Goal: Task Accomplishment & Management: Manage account settings

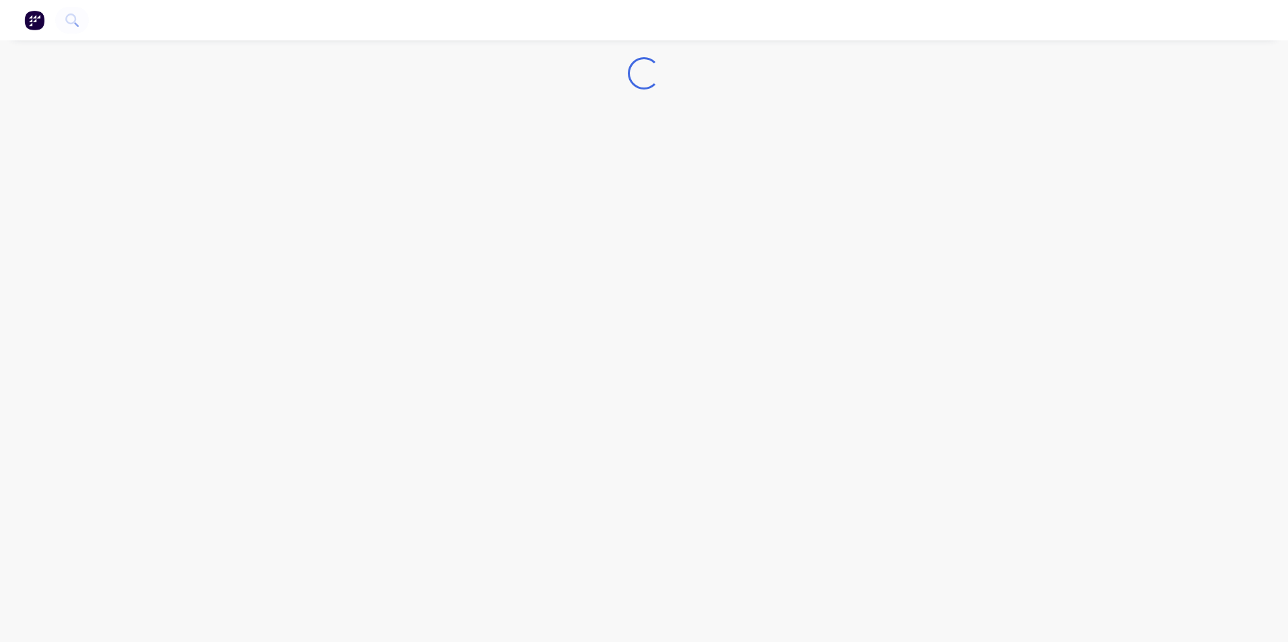
click at [38, 22] on img "button" at bounding box center [34, 20] width 20 height 20
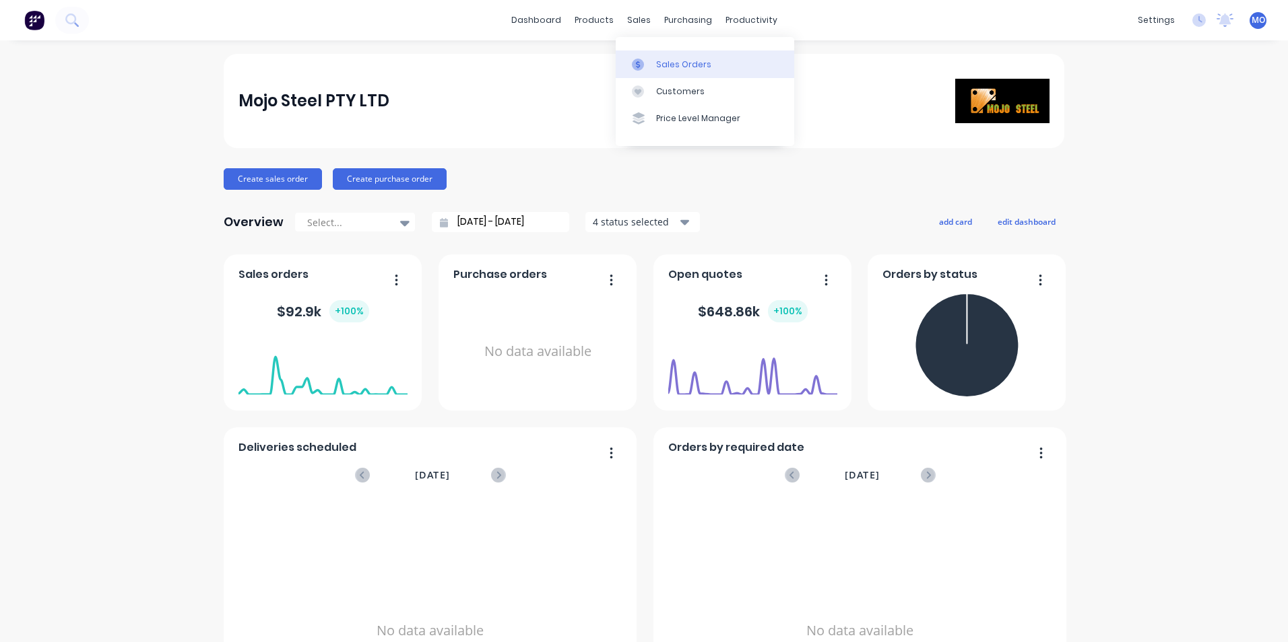
click at [659, 56] on link "Sales Orders" at bounding box center [705, 64] width 178 height 27
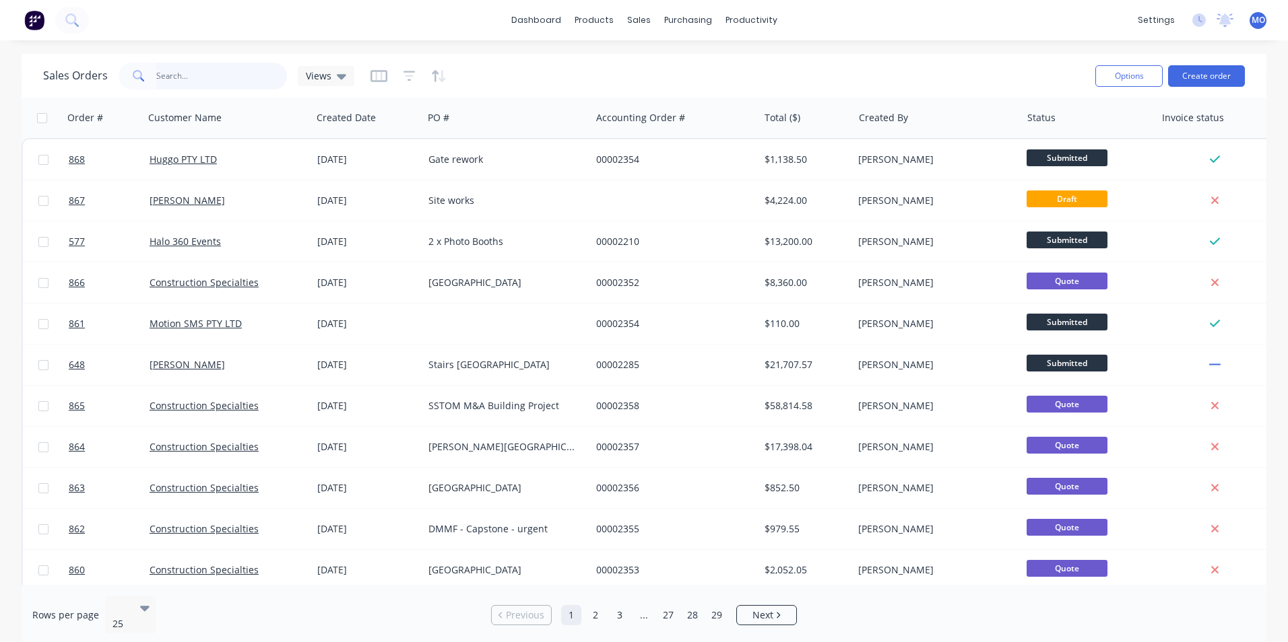
click at [158, 71] on input "text" at bounding box center [221, 76] width 131 height 27
type input "859"
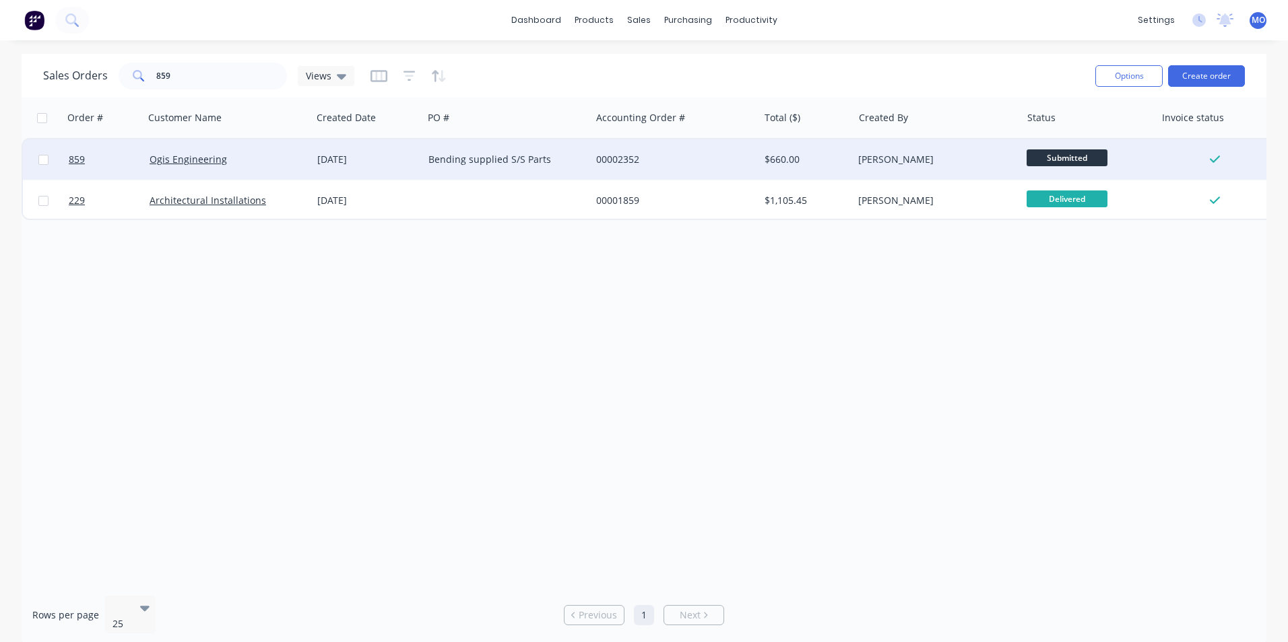
click at [452, 155] on div "Bending supplied S/S Parts" at bounding box center [503, 159] width 150 height 13
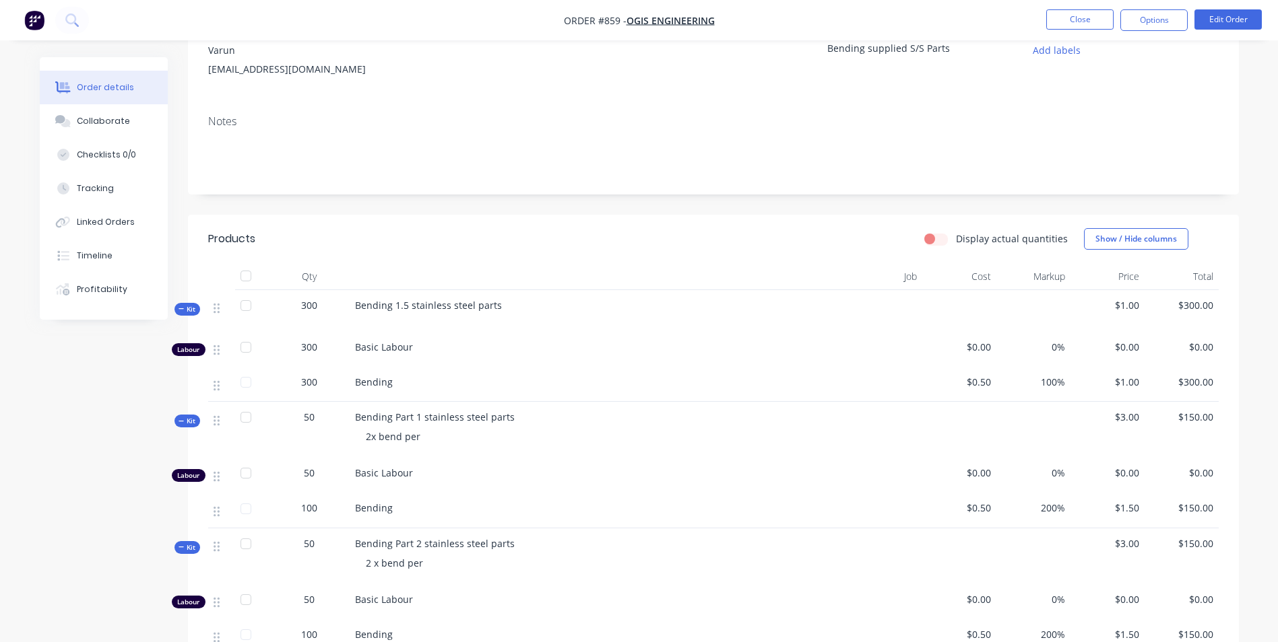
scroll to position [398, 0]
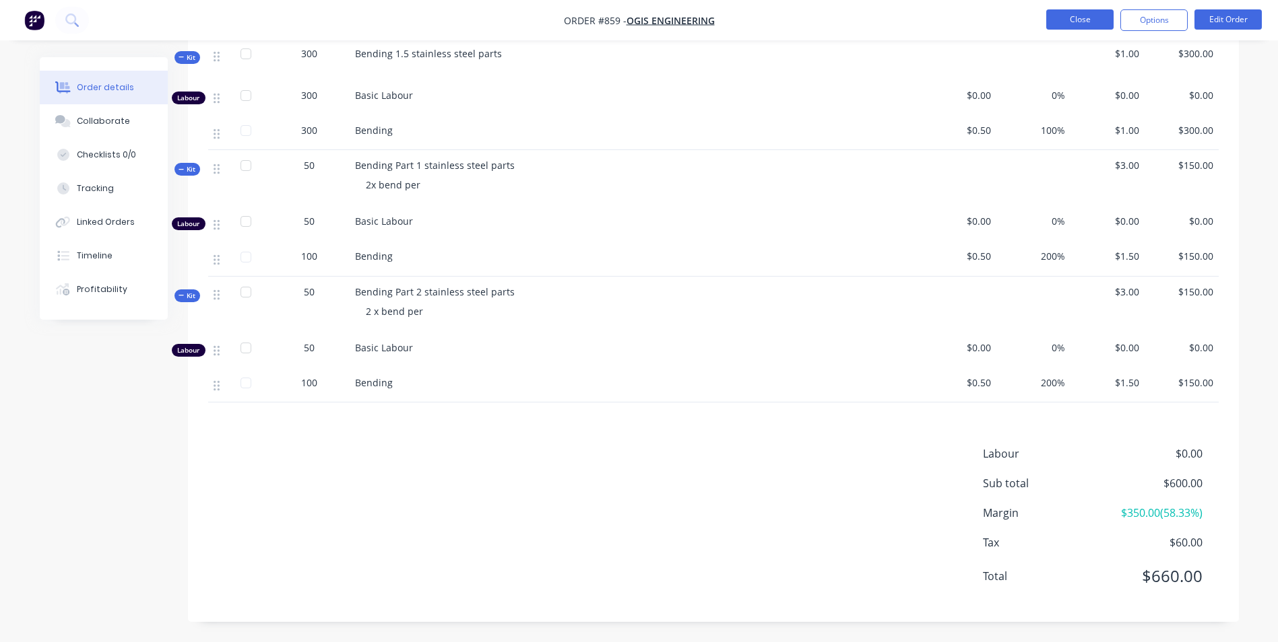
click at [1092, 24] on button "Close" at bounding box center [1079, 19] width 67 height 20
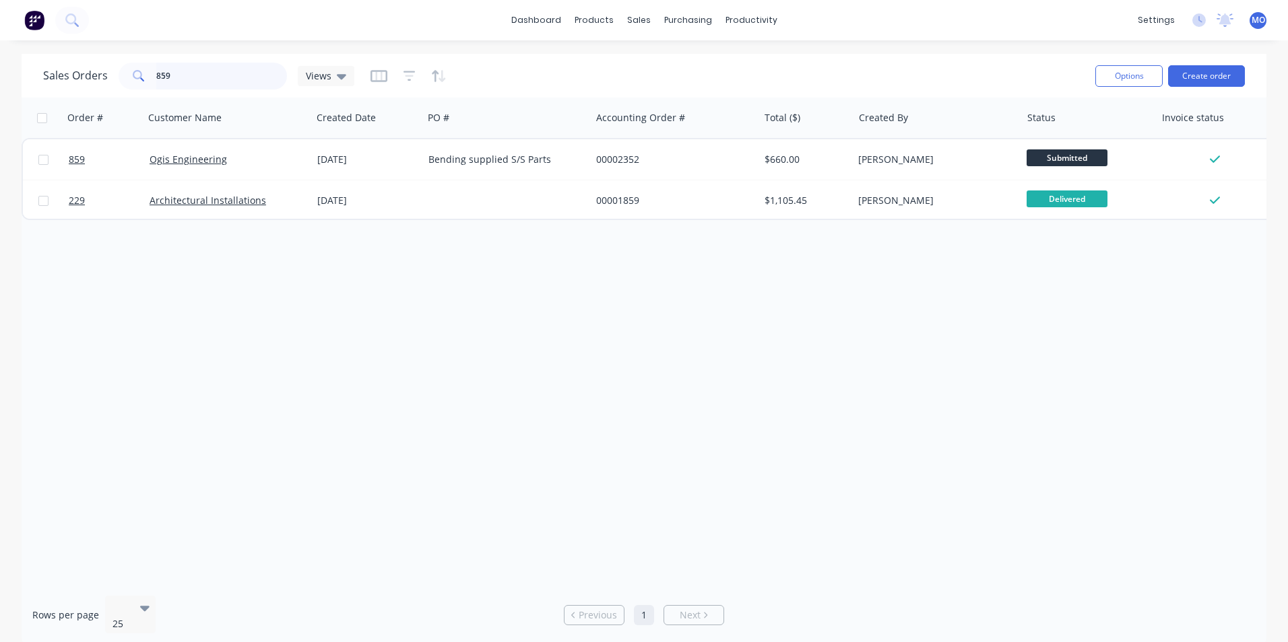
click at [168, 77] on input "859" at bounding box center [221, 76] width 131 height 27
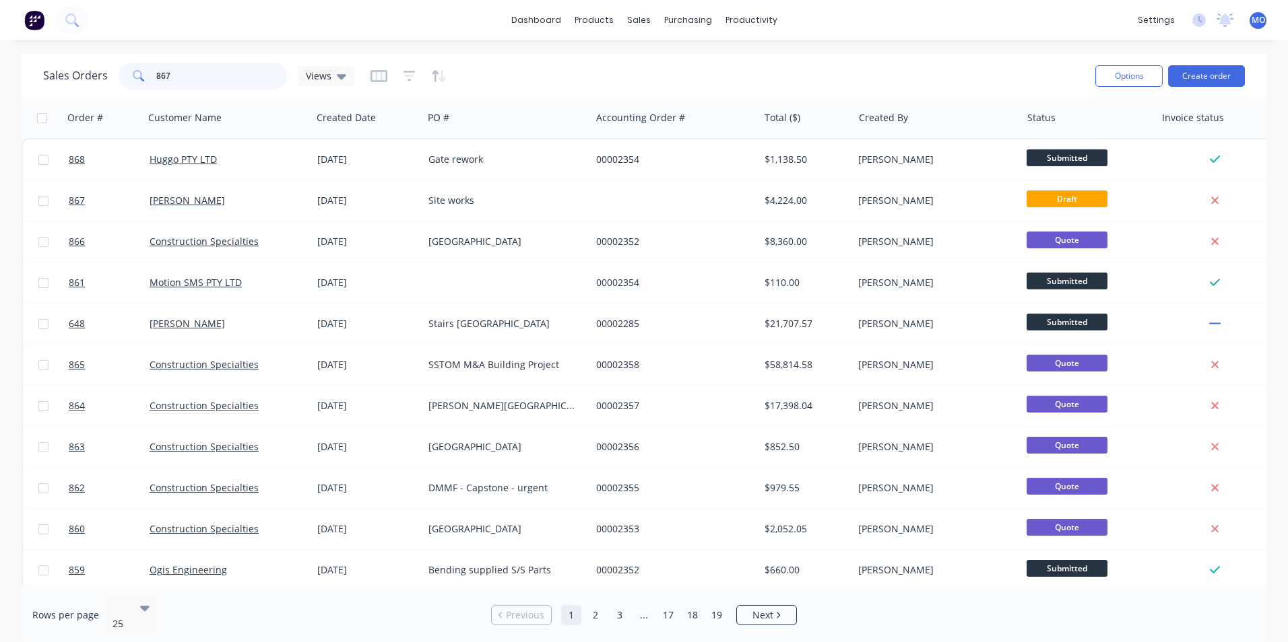
type input "867"
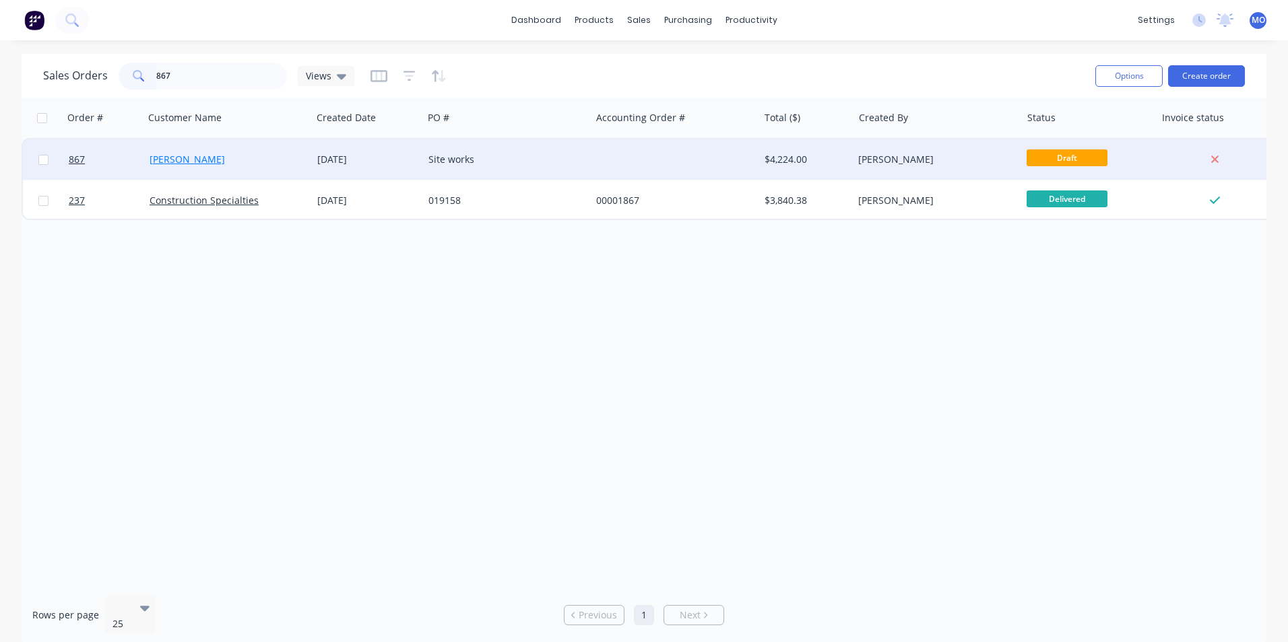
click at [186, 155] on link "[PERSON_NAME]" at bounding box center [187, 159] width 75 height 13
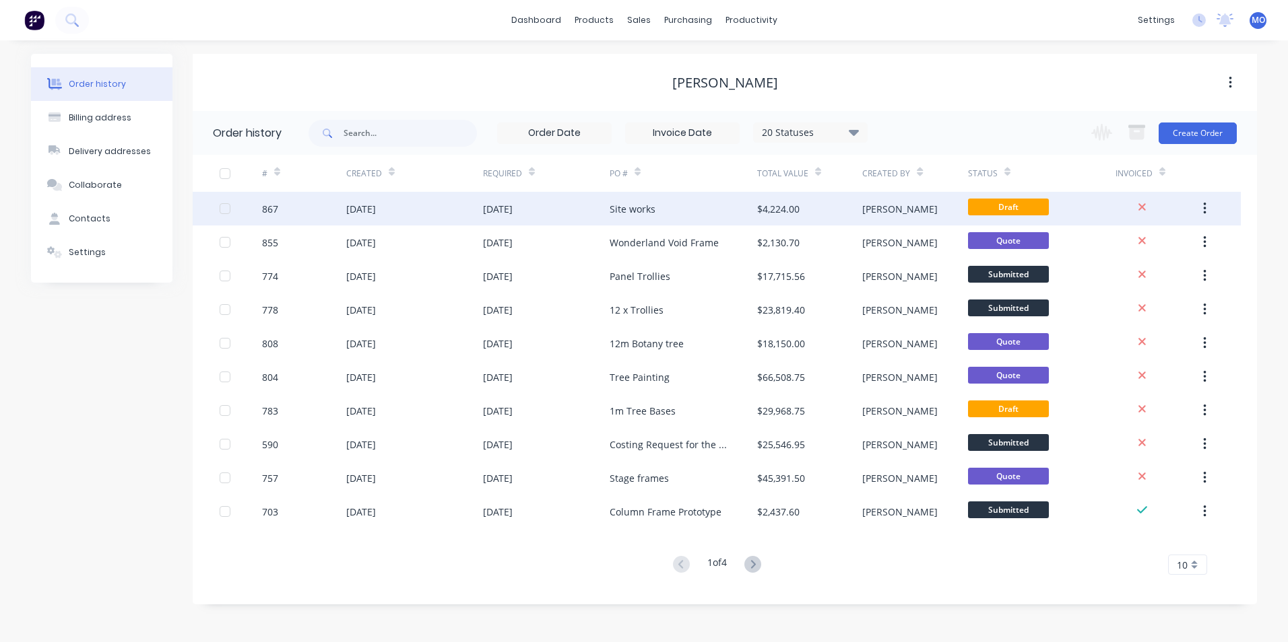
click at [498, 207] on div "[DATE]" at bounding box center [498, 209] width 30 height 14
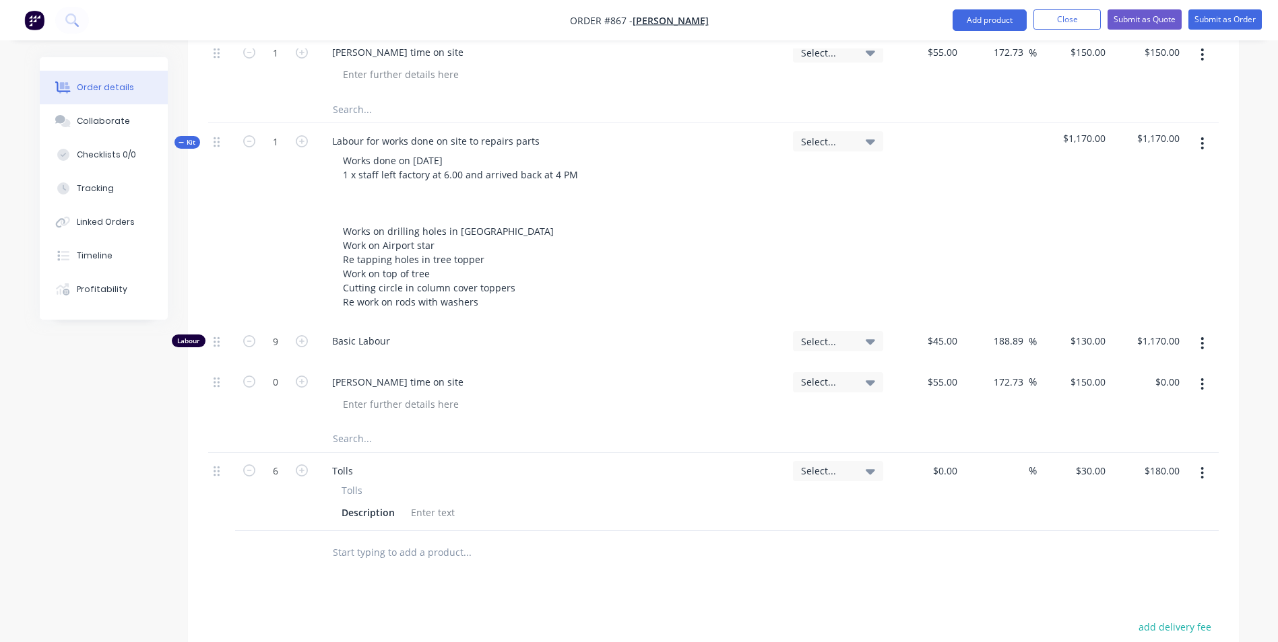
scroll to position [673, 0]
click at [1202, 137] on icon "button" at bounding box center [1202, 143] width 3 height 12
click at [1130, 222] on div "Duplicate" at bounding box center [1154, 232] width 104 height 20
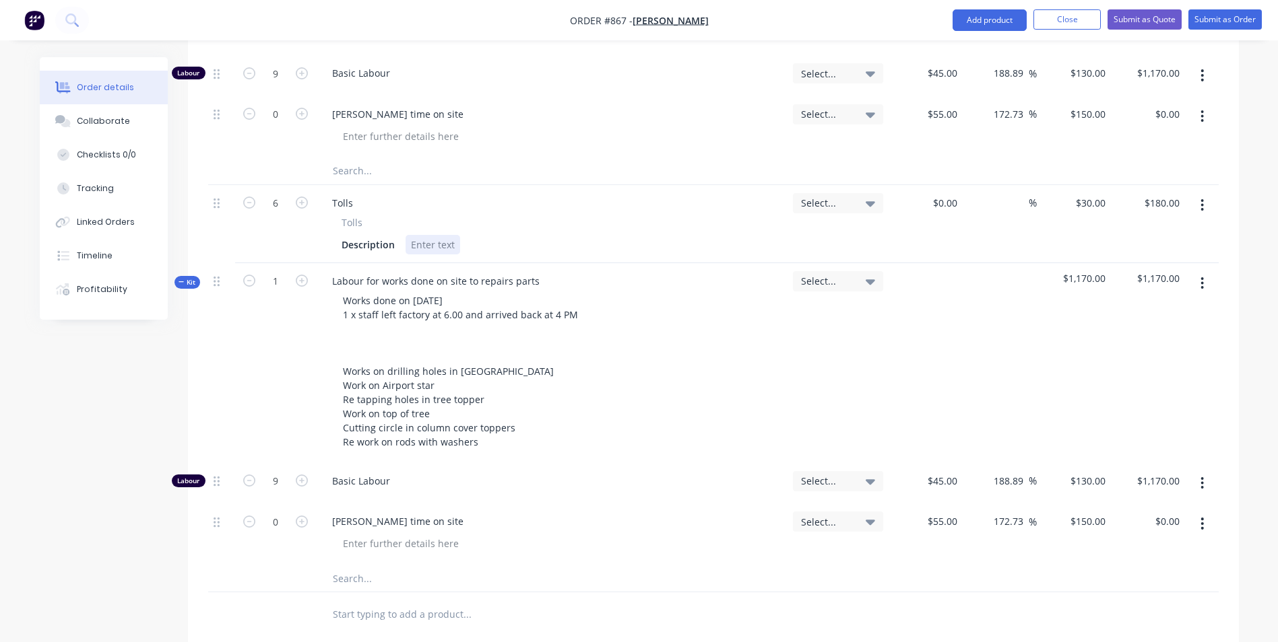
scroll to position [943, 0]
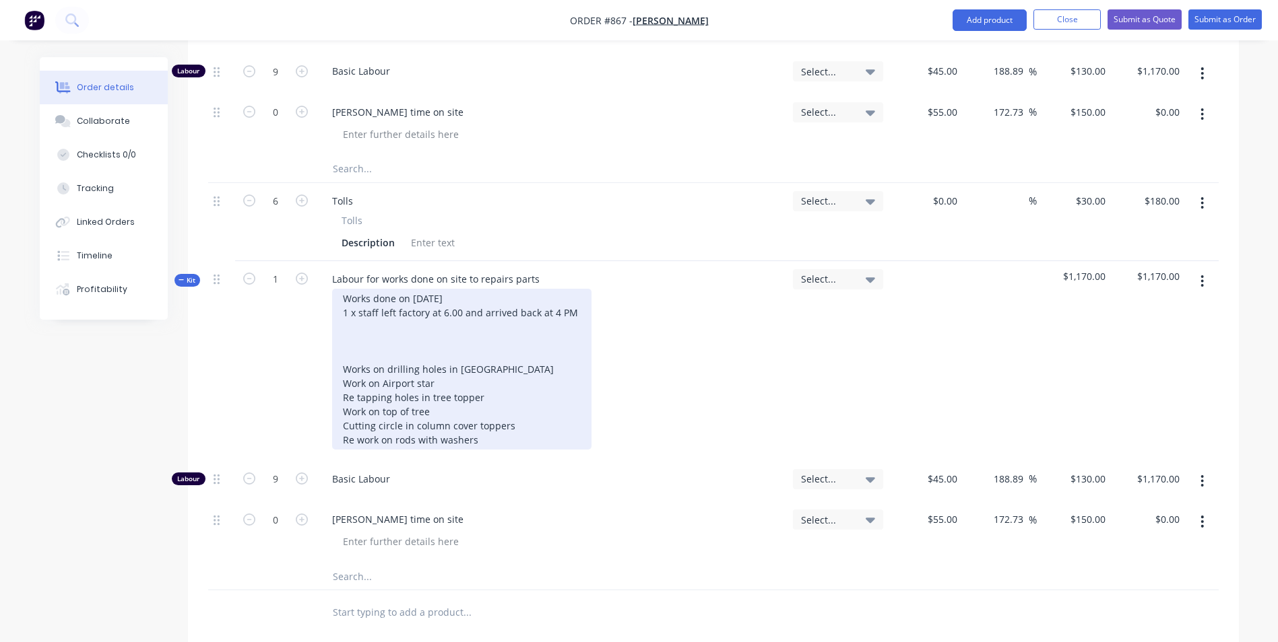
click at [422, 289] on div "Works done on [DATE] 1 x staff left factory at 6.00 and arrived back at 4 PM Wo…" at bounding box center [461, 369] width 259 height 161
click at [427, 289] on div "Works done on [DATE] 1 x staff left factory at 6.00 and arrived back at 4 PM Wo…" at bounding box center [461, 369] width 259 height 161
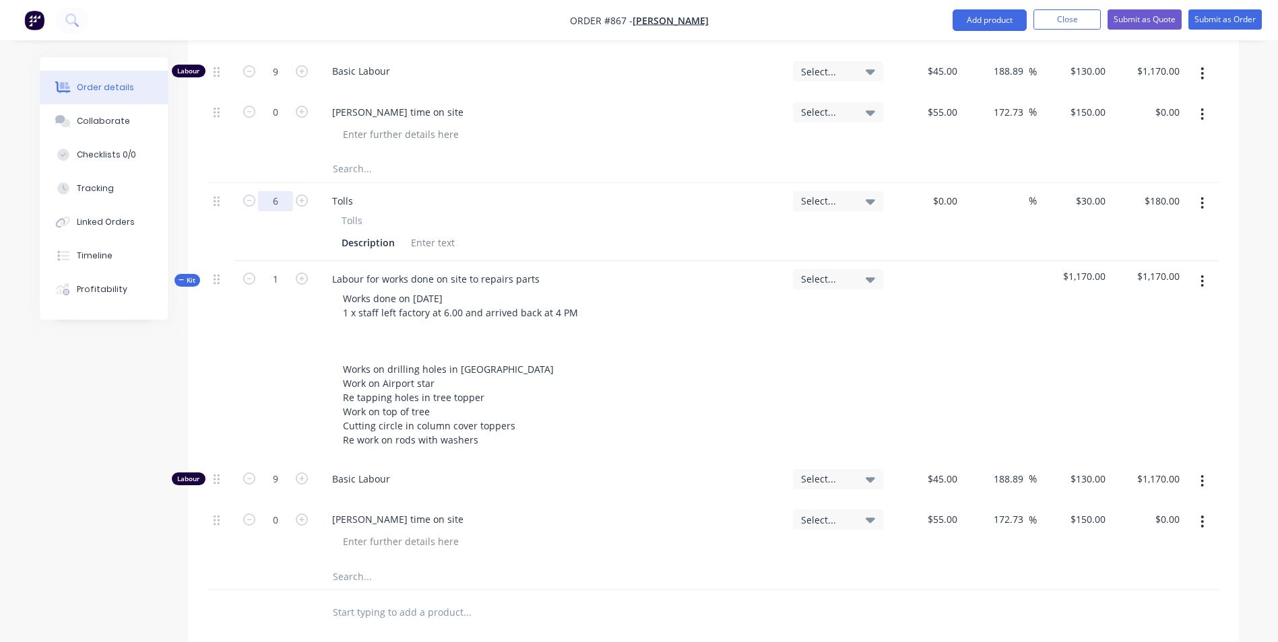
click at [277, 195] on input "6" at bounding box center [275, 201] width 35 height 20
type input "8"
click at [699, 291] on div "Works done on [DATE] 1 x staff left factory at 6.00 and arrived back at 4 PM Wo…" at bounding box center [551, 369] width 461 height 161
type input "$240.00"
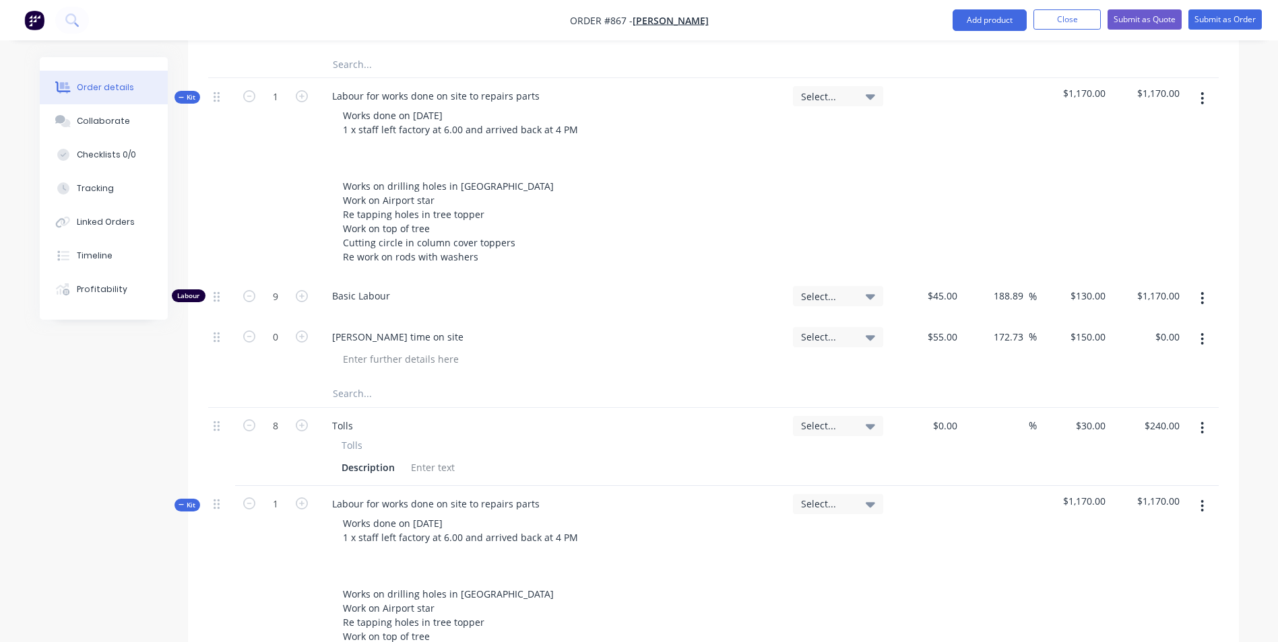
scroll to position [713, 0]
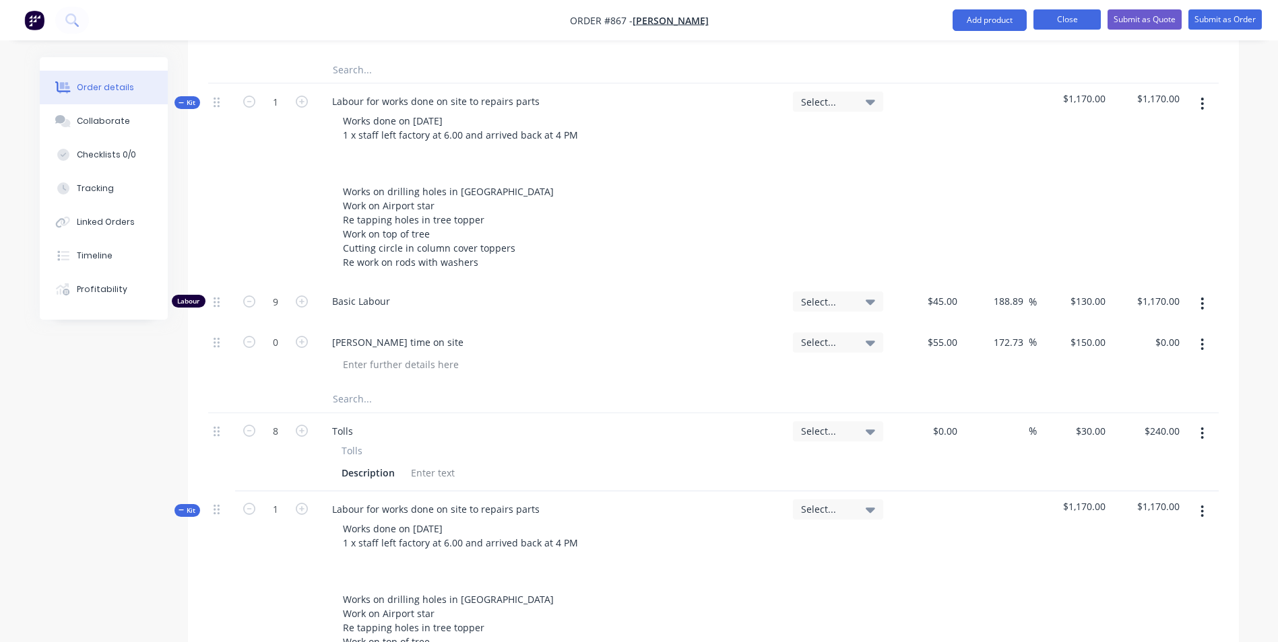
click at [1057, 18] on button "Close" at bounding box center [1066, 19] width 67 height 20
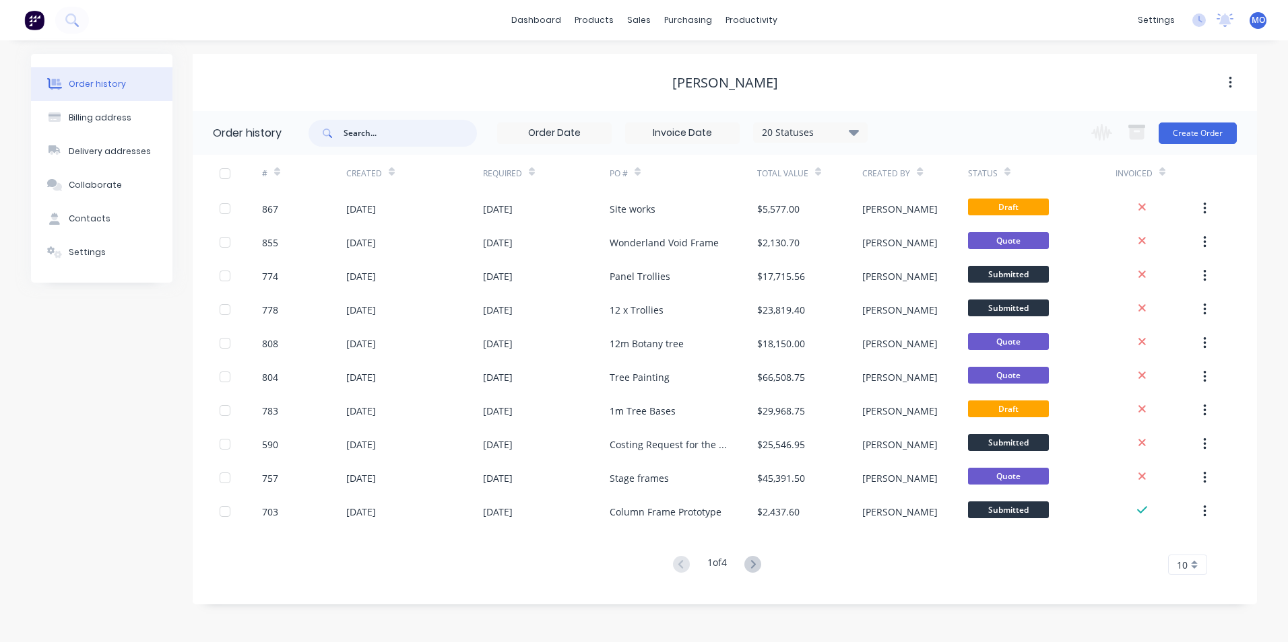
click at [389, 131] on input "text" at bounding box center [409, 133] width 133 height 27
type input "826"
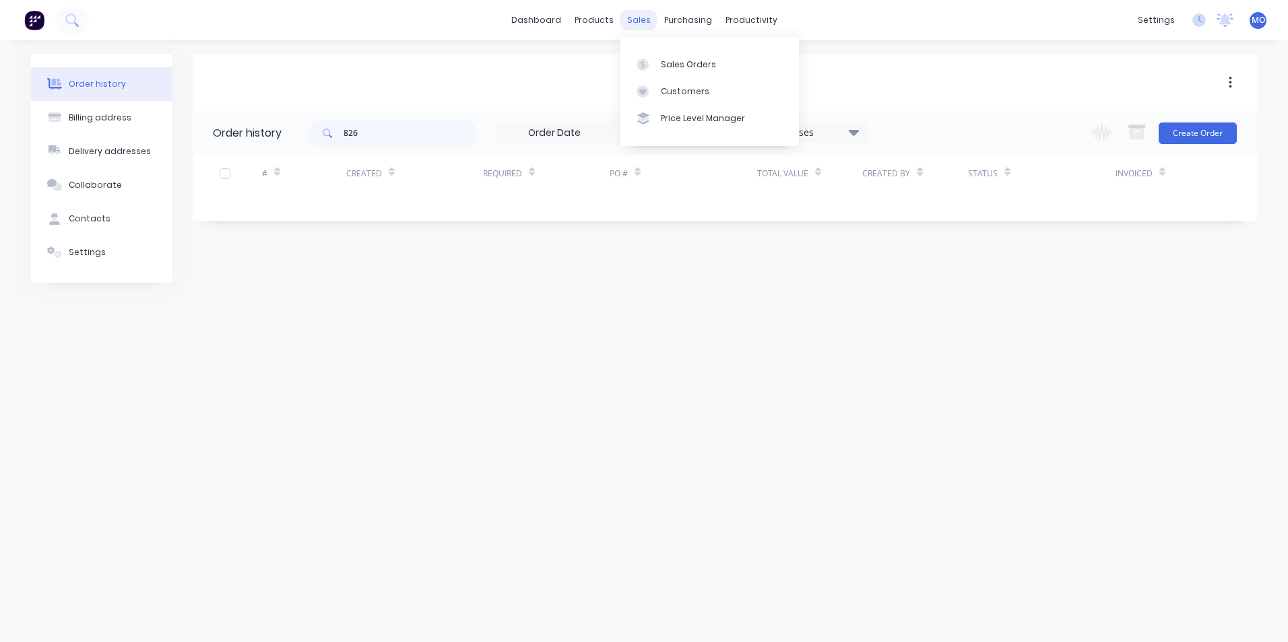
click at [630, 28] on div "sales" at bounding box center [638, 20] width 37 height 20
click at [667, 57] on link "Sales Orders" at bounding box center [709, 64] width 178 height 27
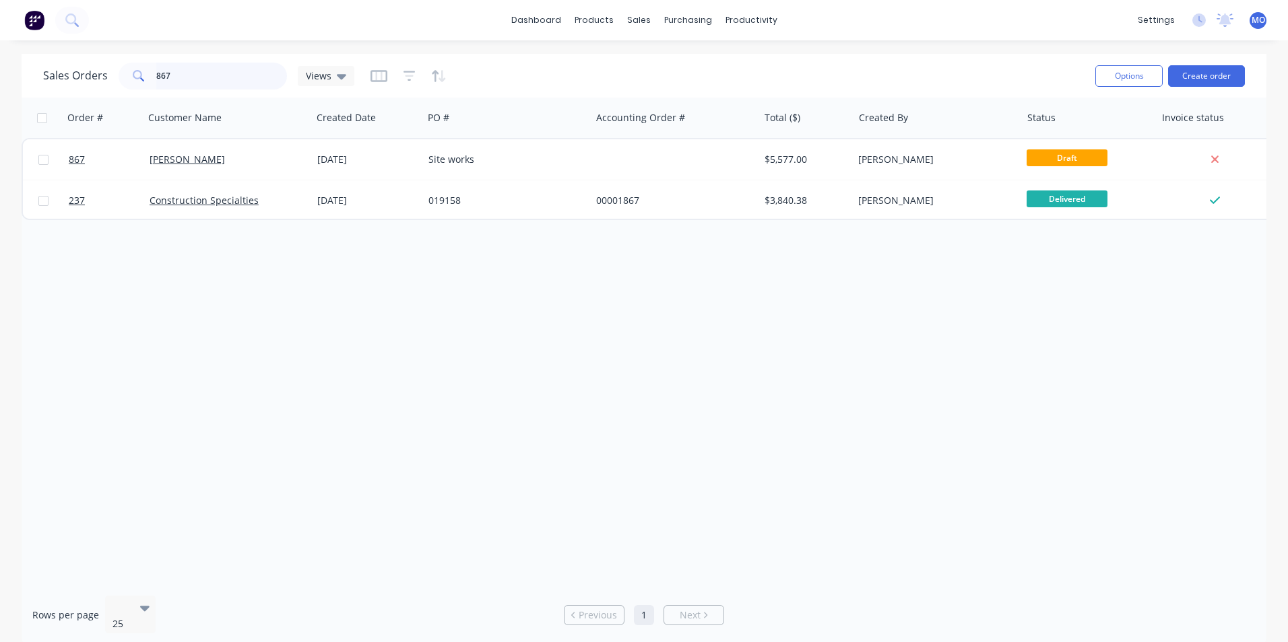
click at [215, 71] on input "867" at bounding box center [221, 76] width 131 height 27
type input "8"
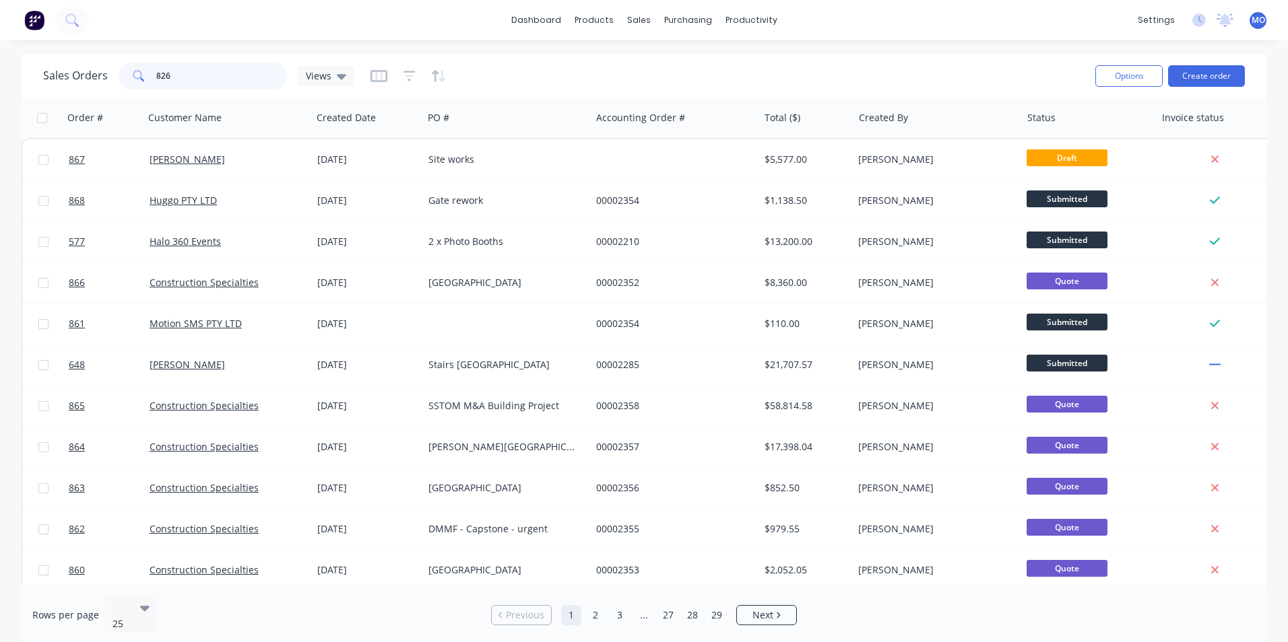
type input "826"
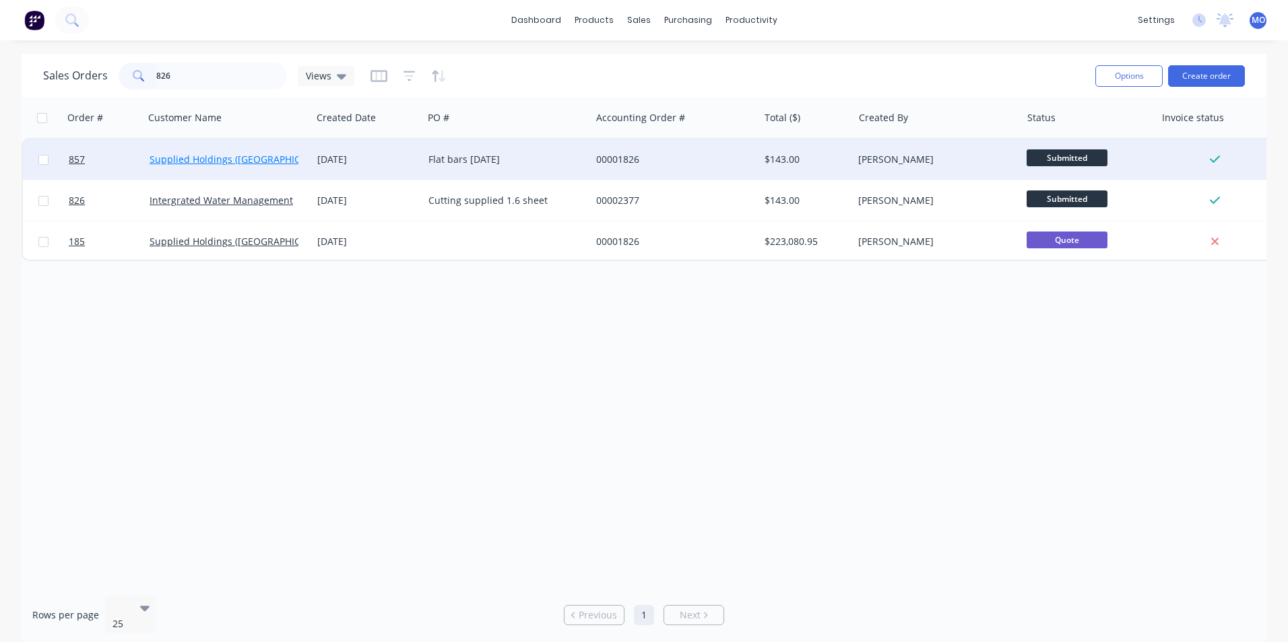
click at [263, 160] on link "Supplied Holdings ([GEOGRAPHIC_DATA]) Pty Ltd" at bounding box center [258, 159] width 217 height 13
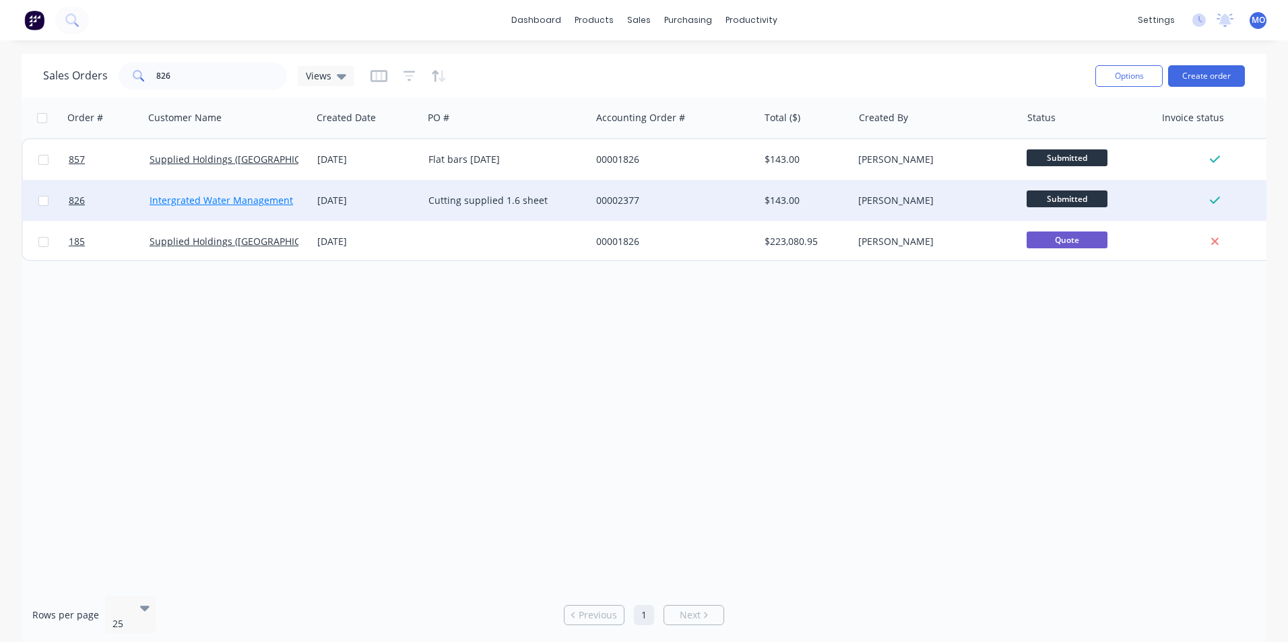
click at [205, 201] on link "Intergrated Water Management" at bounding box center [221, 200] width 143 height 13
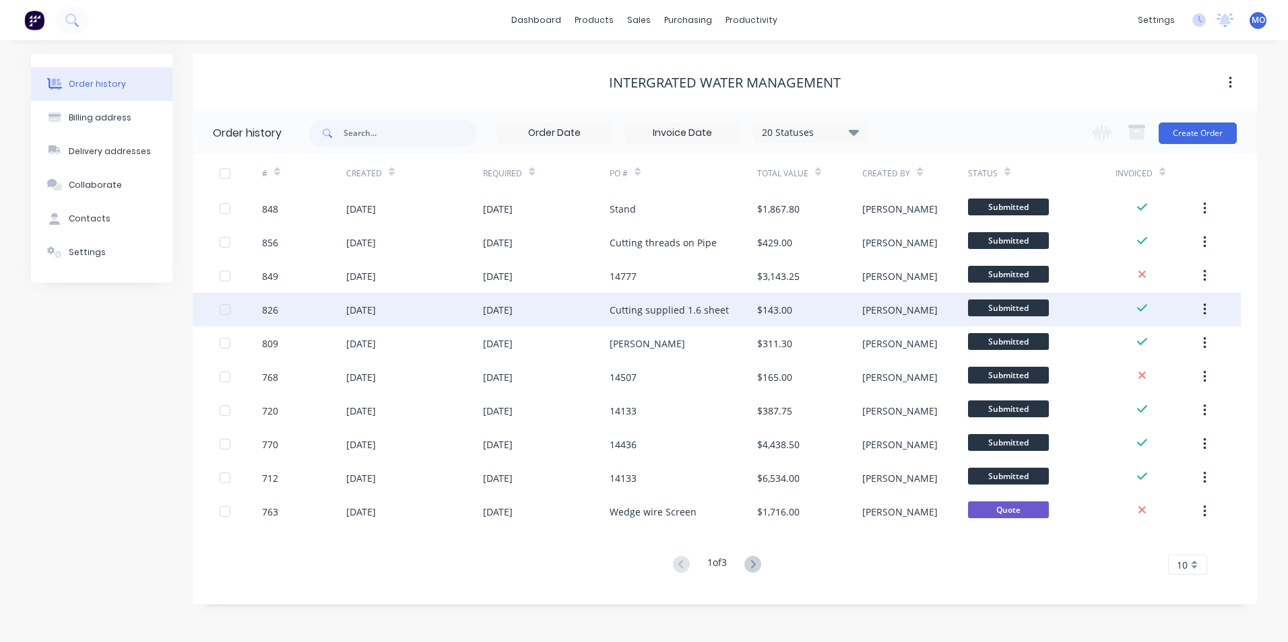
click at [454, 317] on div "[DATE]" at bounding box center [414, 310] width 137 height 34
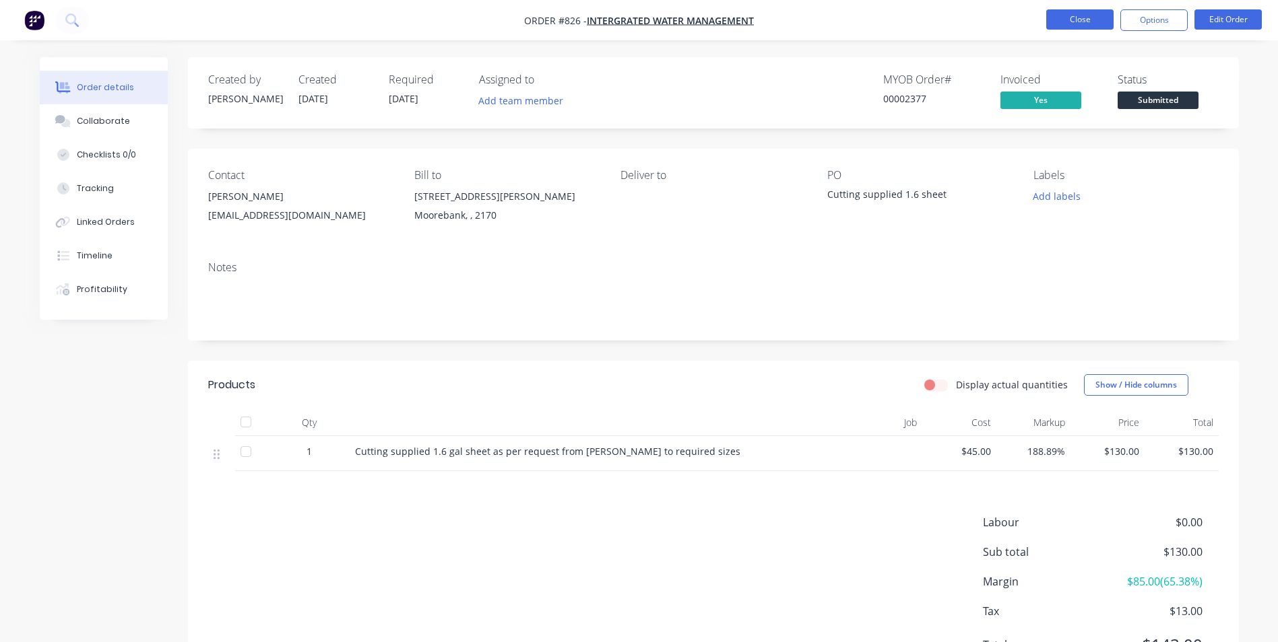
click at [1071, 12] on button "Close" at bounding box center [1079, 19] width 67 height 20
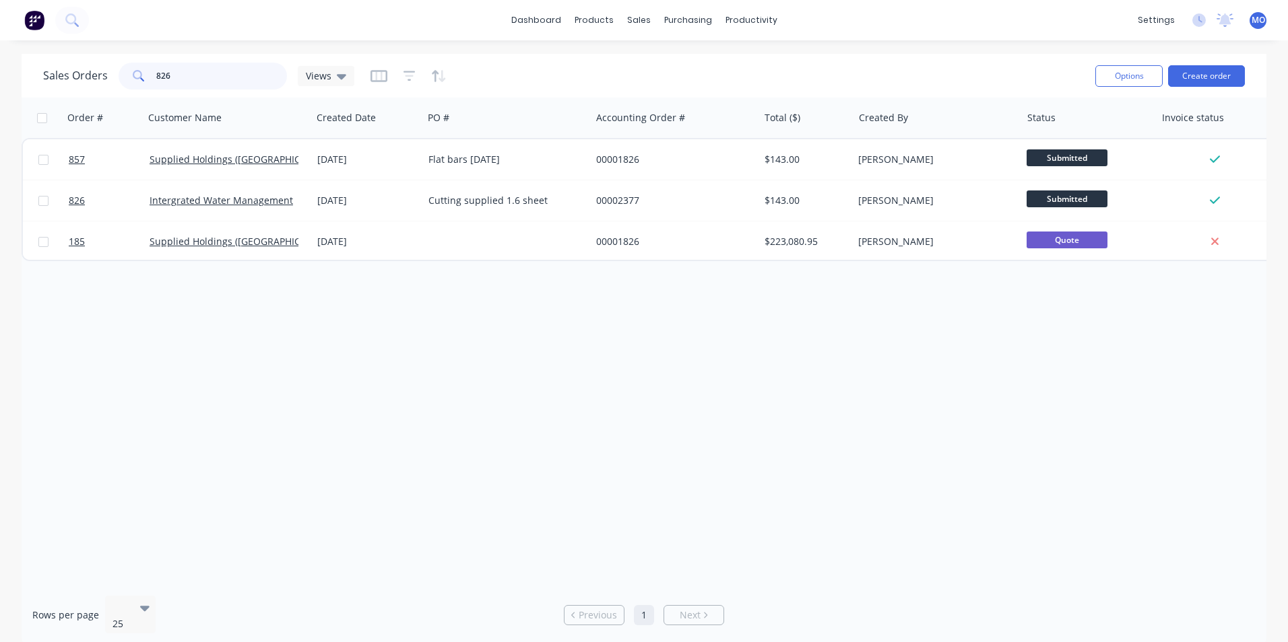
click at [189, 81] on input "826" at bounding box center [221, 76] width 131 height 27
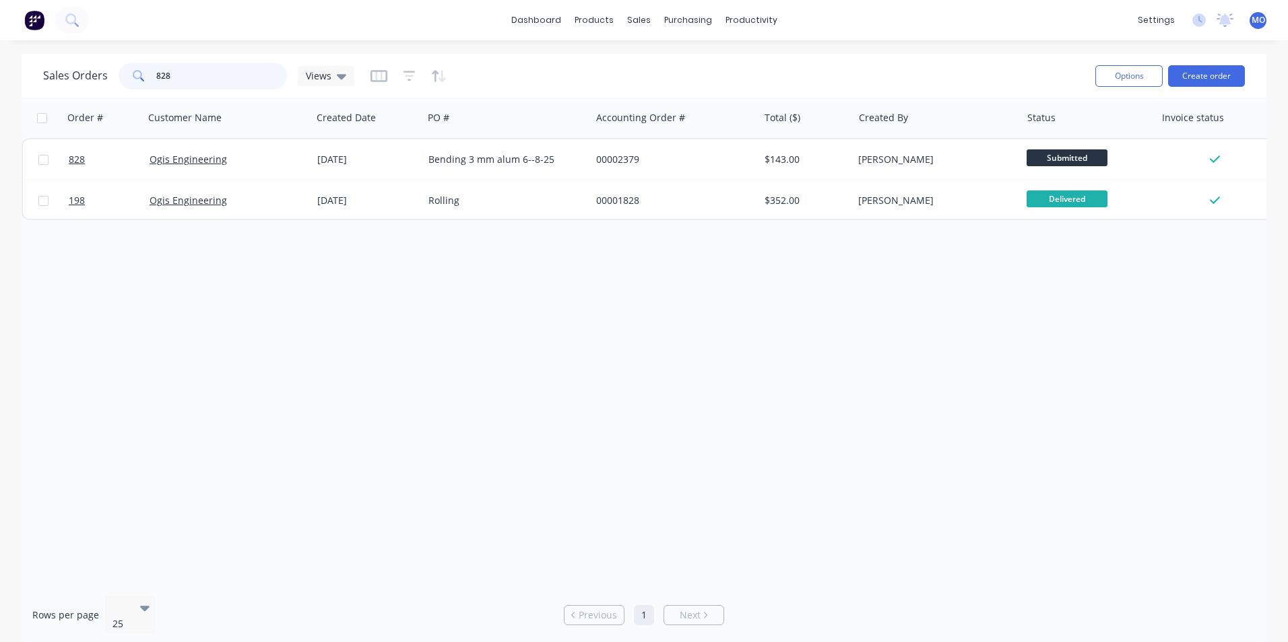
type input "828"
click at [647, 10] on div "sales" at bounding box center [638, 20] width 37 height 20
click at [645, 56] on link "Sales Orders" at bounding box center [709, 64] width 178 height 27
click at [678, 61] on div "Sales Orders" at bounding box center [688, 65] width 55 height 12
drag, startPoint x: 206, startPoint y: 77, endPoint x: 156, endPoint y: 81, distance: 50.0
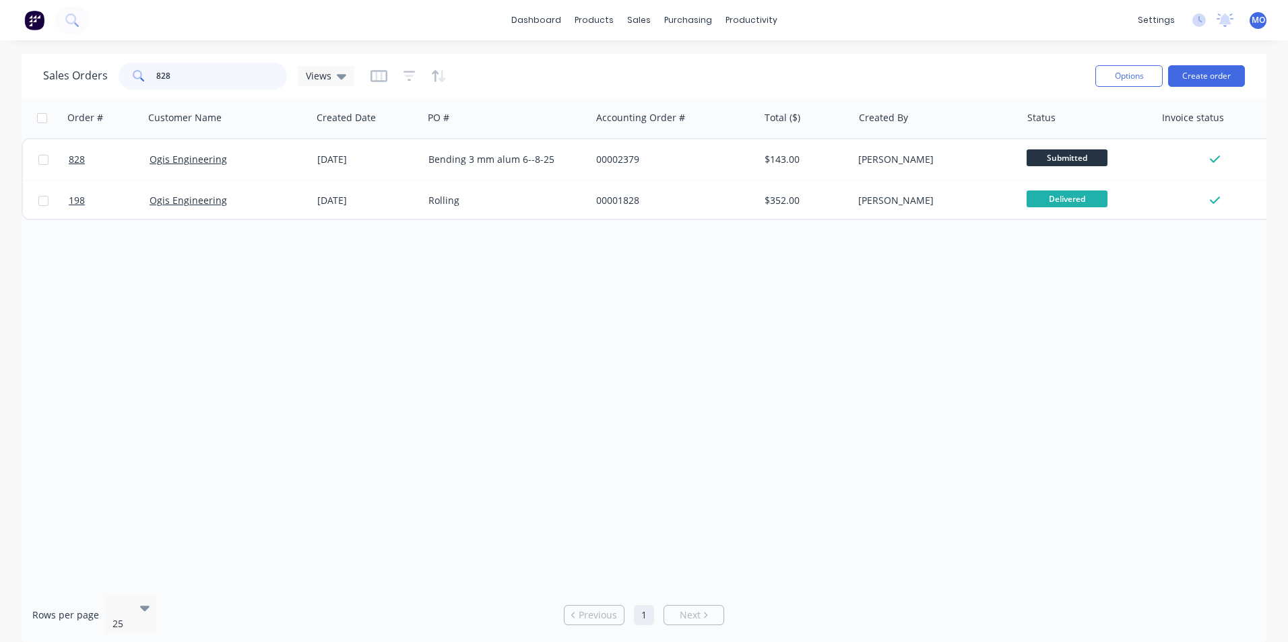
click at [156, 81] on input "828" at bounding box center [221, 76] width 131 height 27
